Goal: Task Accomplishment & Management: Use online tool/utility

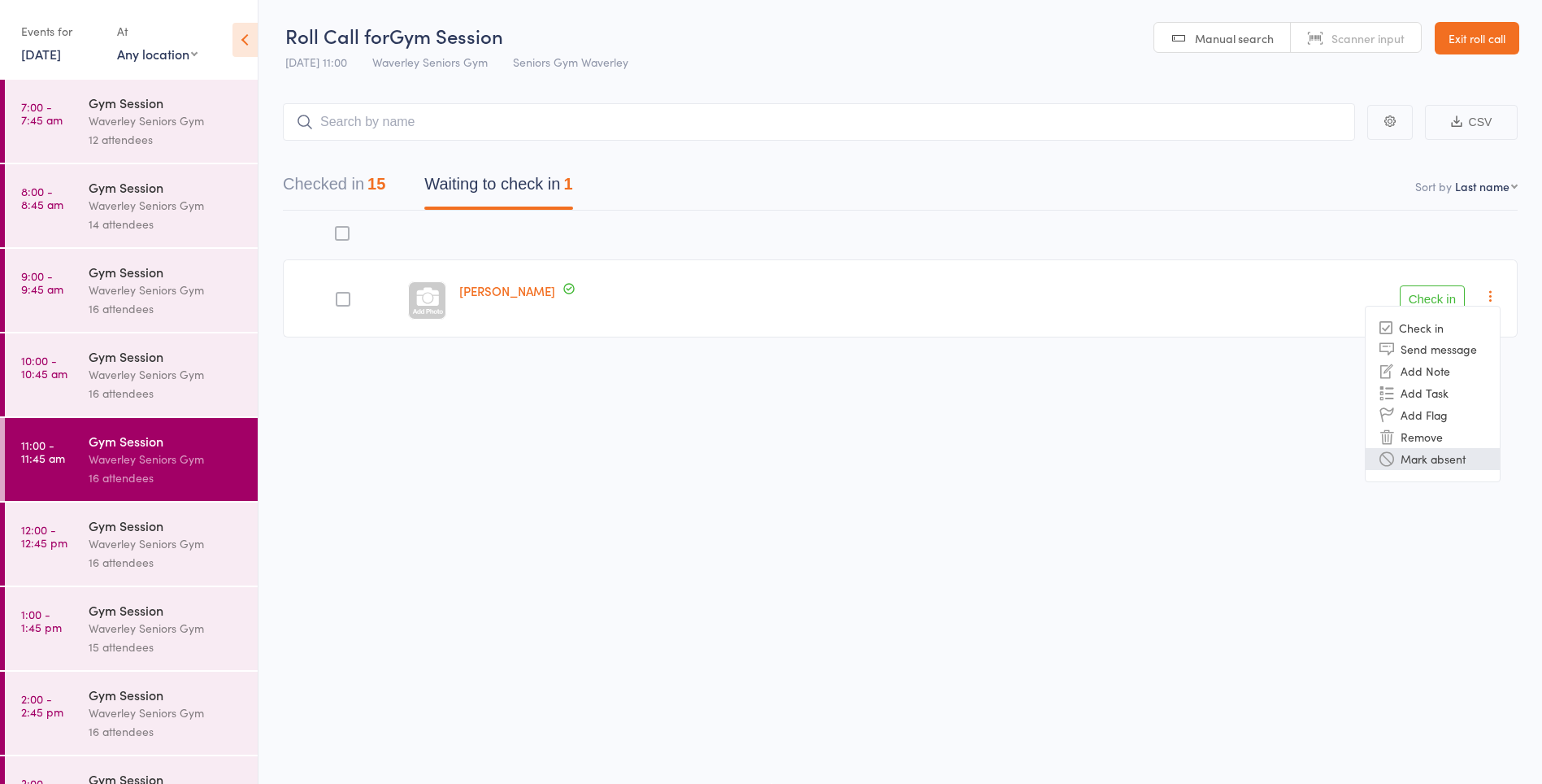
click at [1439, 457] on li "Mark absent" at bounding box center [1433, 458] width 134 height 22
click at [57, 538] on time "12:00 - 12:45 pm" at bounding box center [44, 536] width 46 height 26
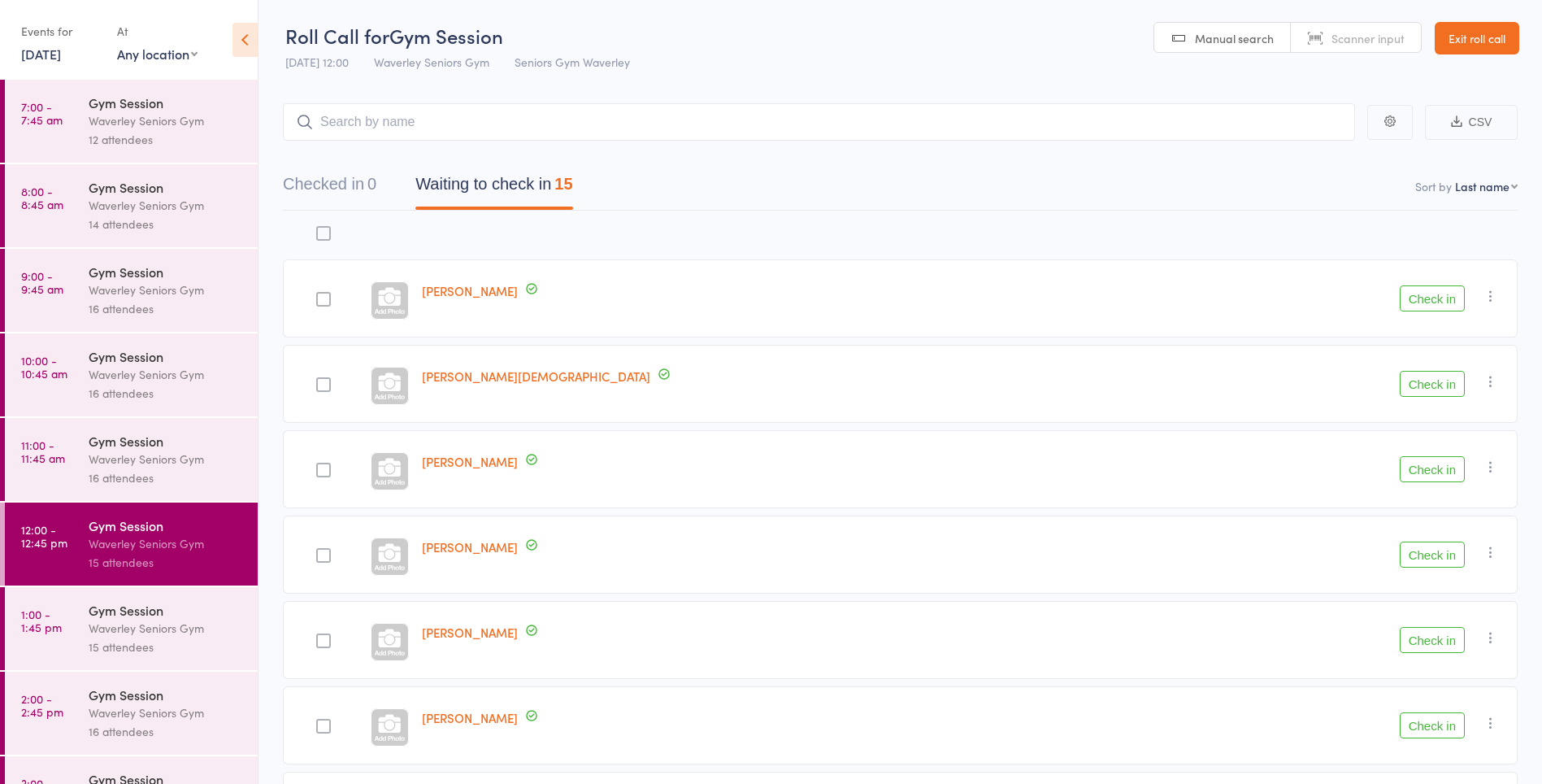
click at [1422, 387] on button "Check in" at bounding box center [1432, 383] width 65 height 26
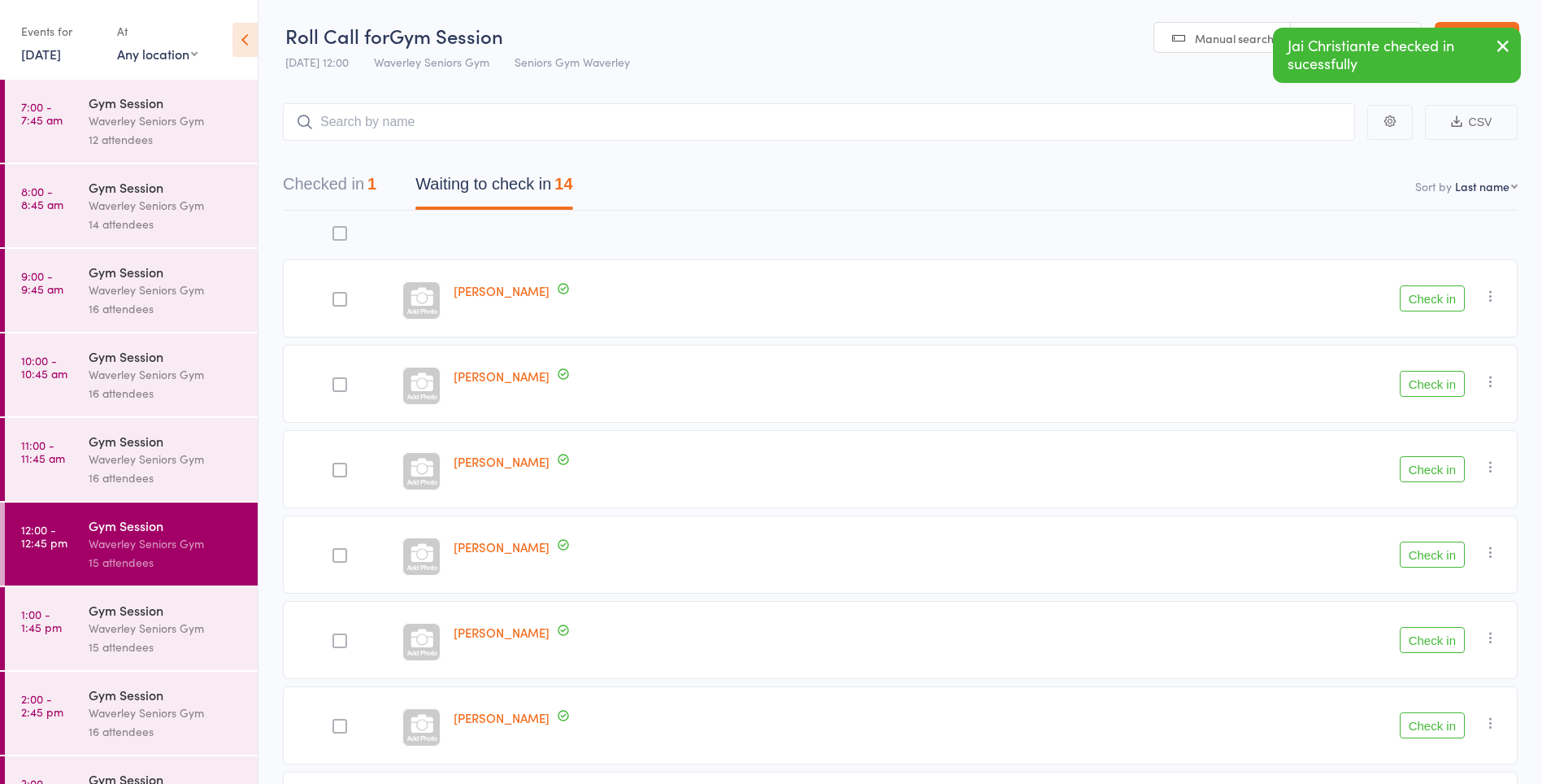
click at [1438, 294] on button "Check in" at bounding box center [1432, 298] width 65 height 26
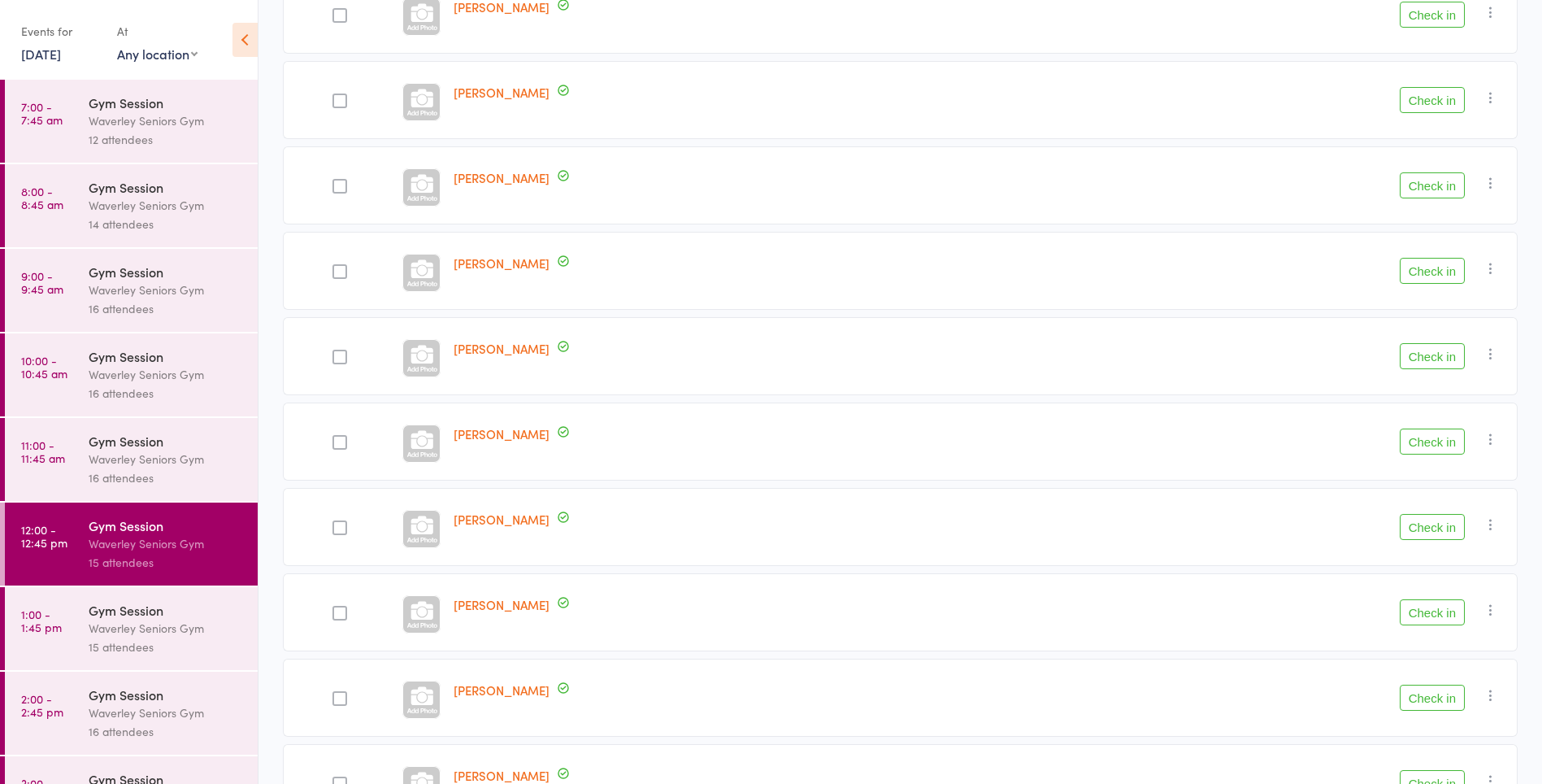
scroll to position [283, 0]
click at [1438, 702] on button "Check in" at bounding box center [1432, 698] width 65 height 26
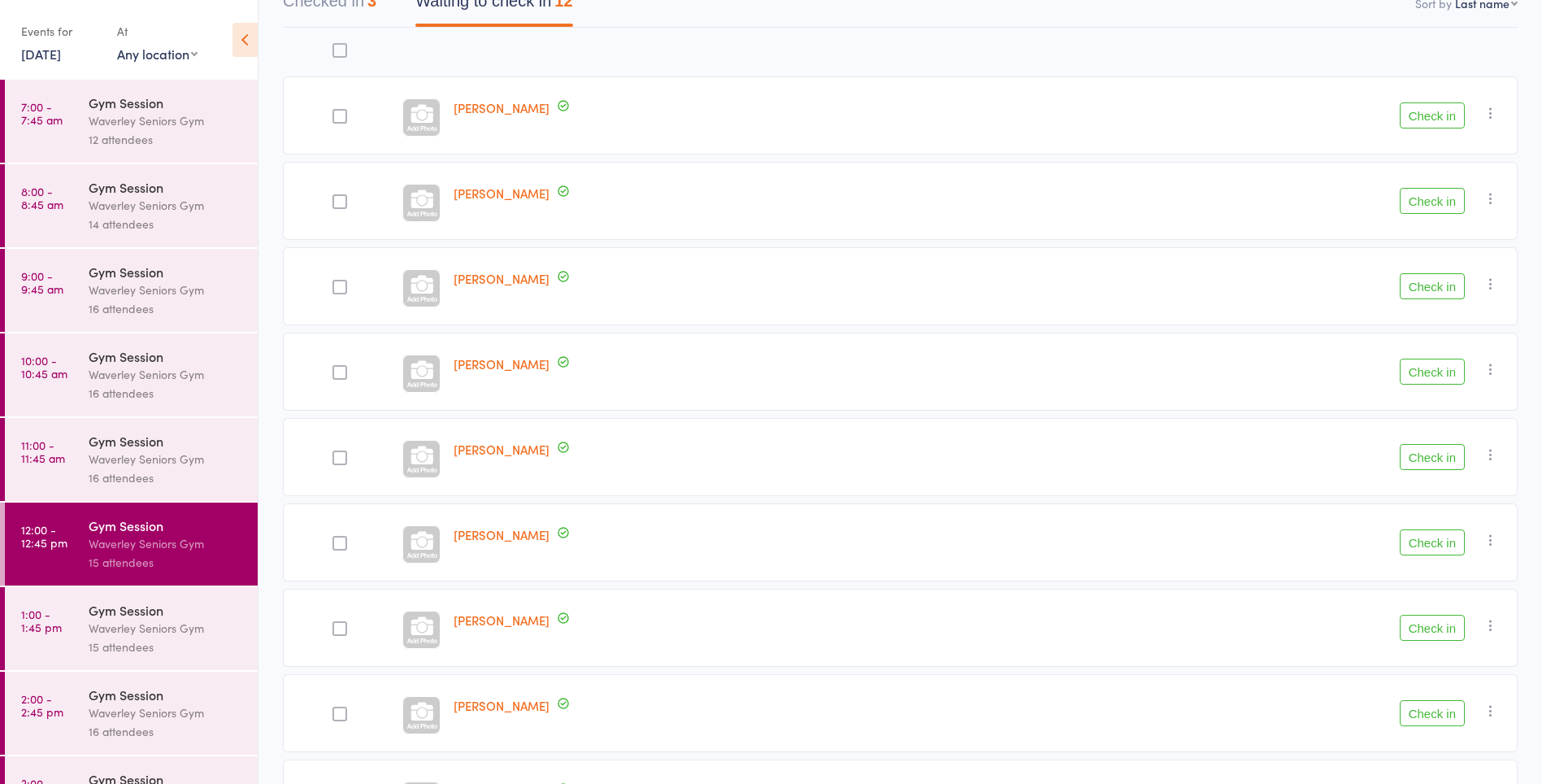
scroll to position [187, 0]
click at [1447, 107] on button "Check in" at bounding box center [1432, 112] width 65 height 26
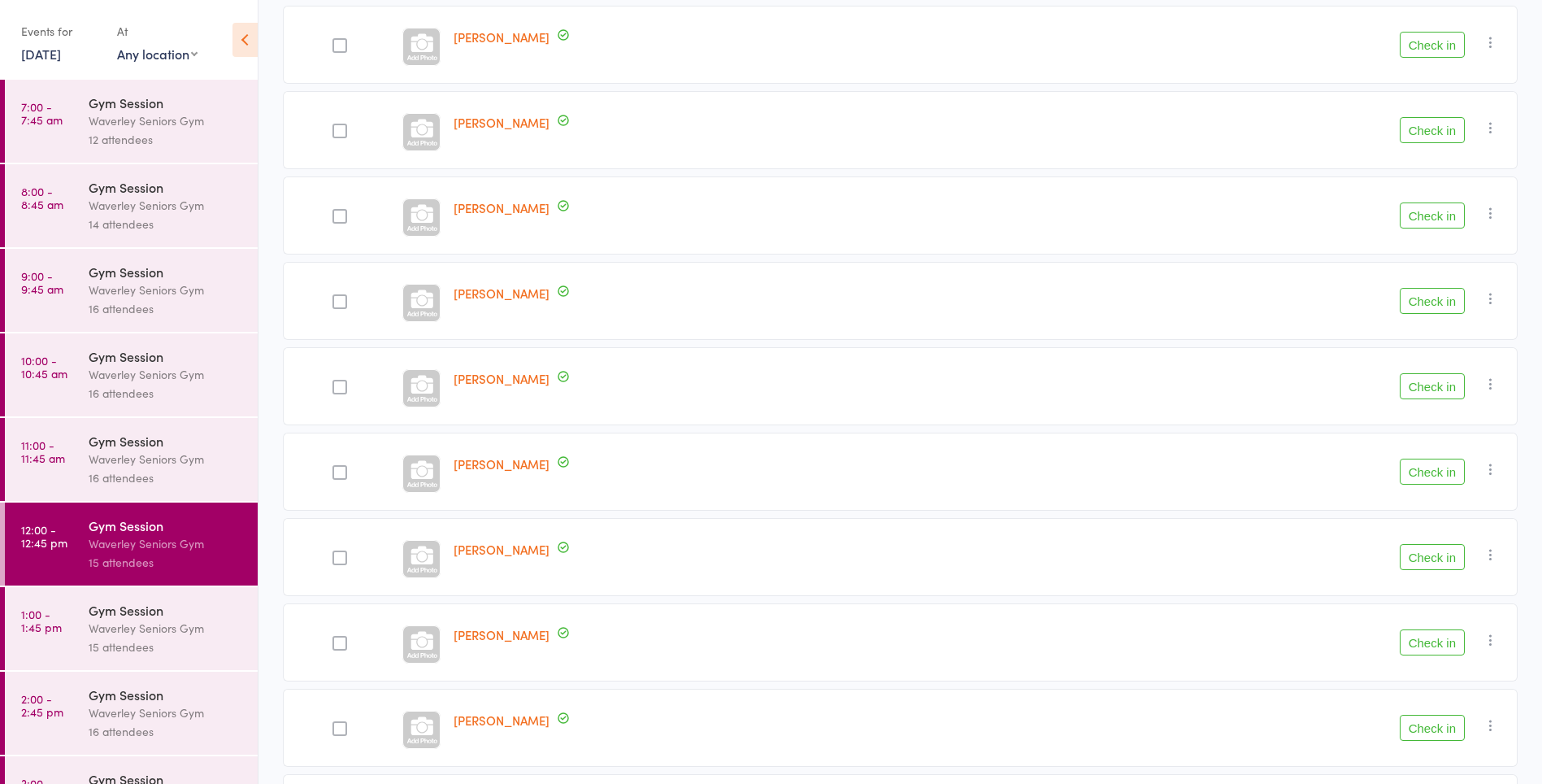
scroll to position [247, 0]
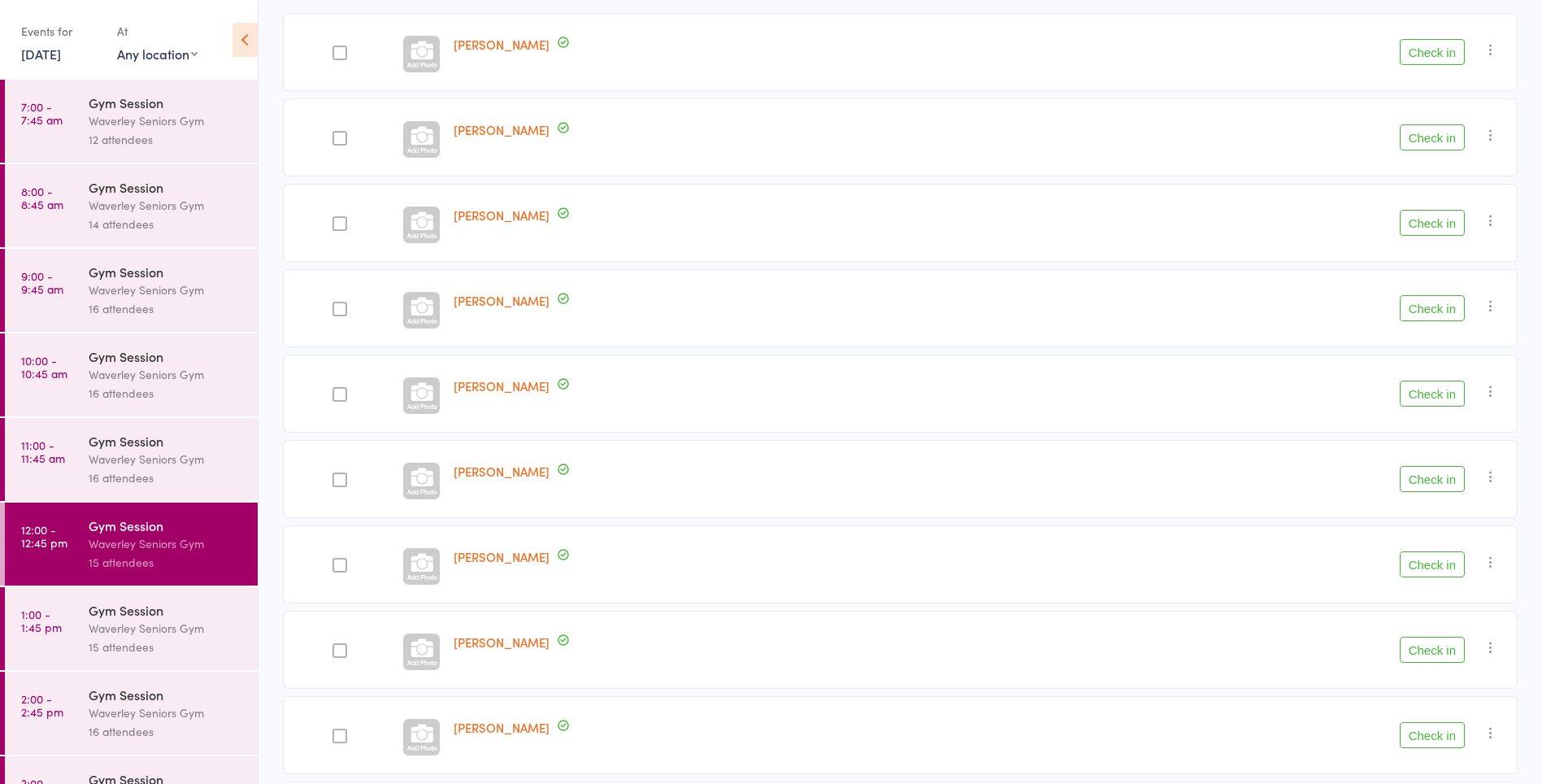
click at [1426, 140] on button "Check in" at bounding box center [1432, 137] width 65 height 26
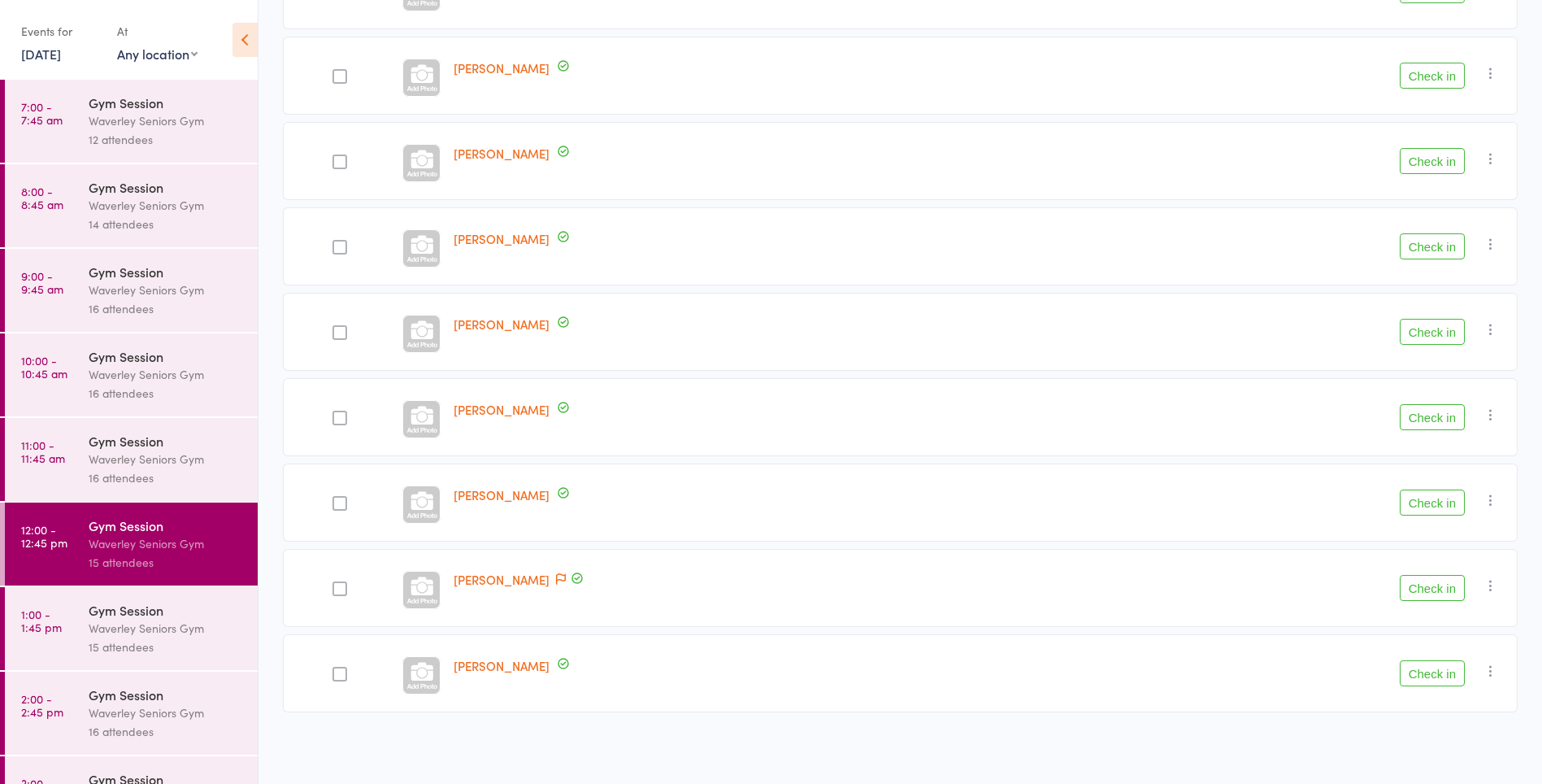
scroll to position [393, 0]
click at [1433, 677] on button "Check in" at bounding box center [1432, 674] width 65 height 26
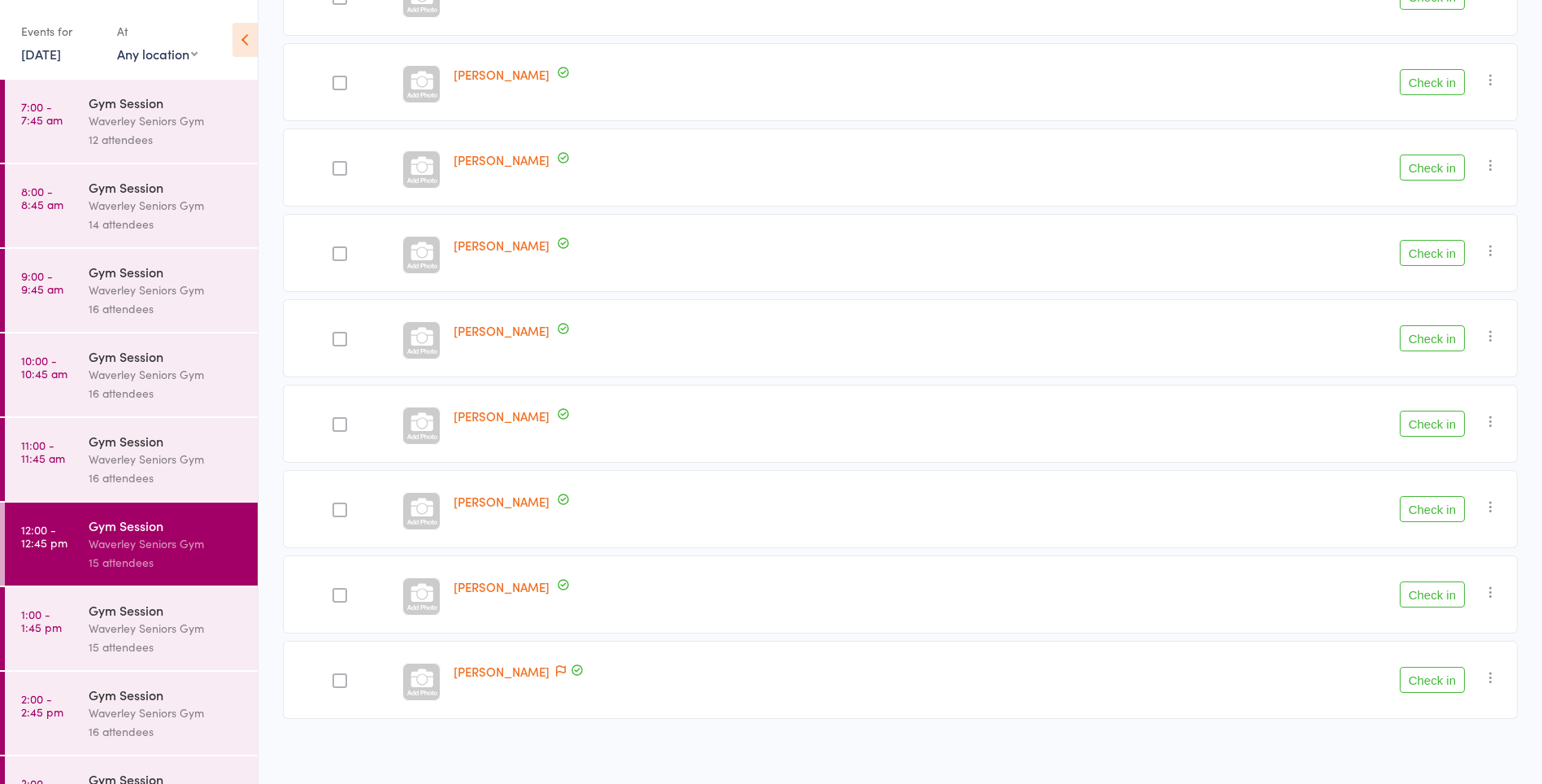
scroll to position [309, 0]
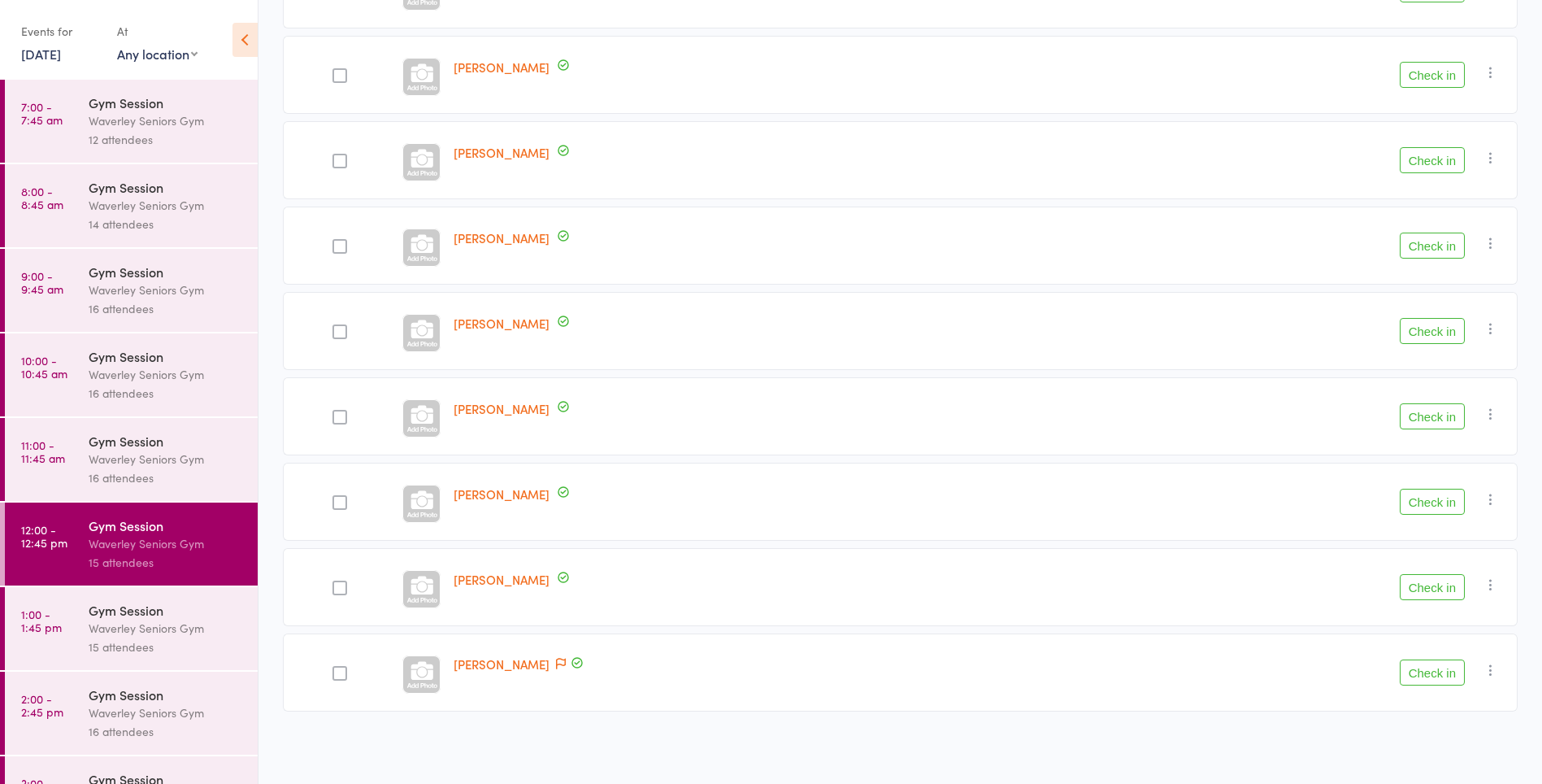
click at [333, 339] on label at bounding box center [339, 333] width 15 height 17
click at [335, 327] on input "checkbox" at bounding box center [335, 327] width 0 height 0
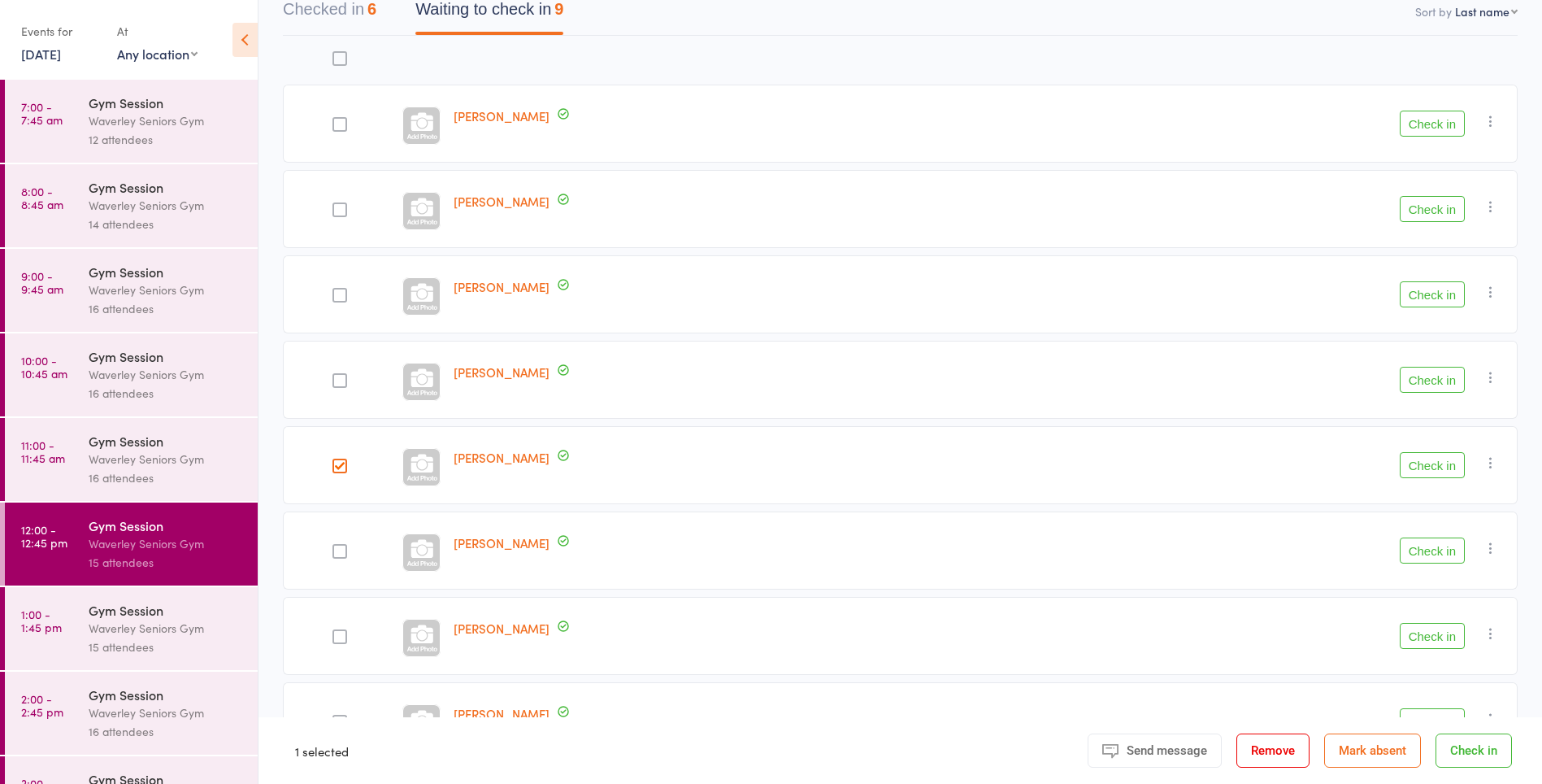
scroll to position [175, 0]
click at [1425, 131] on button "Check in" at bounding box center [1432, 124] width 65 height 26
